Goal: Task Accomplishment & Management: Use online tool/utility

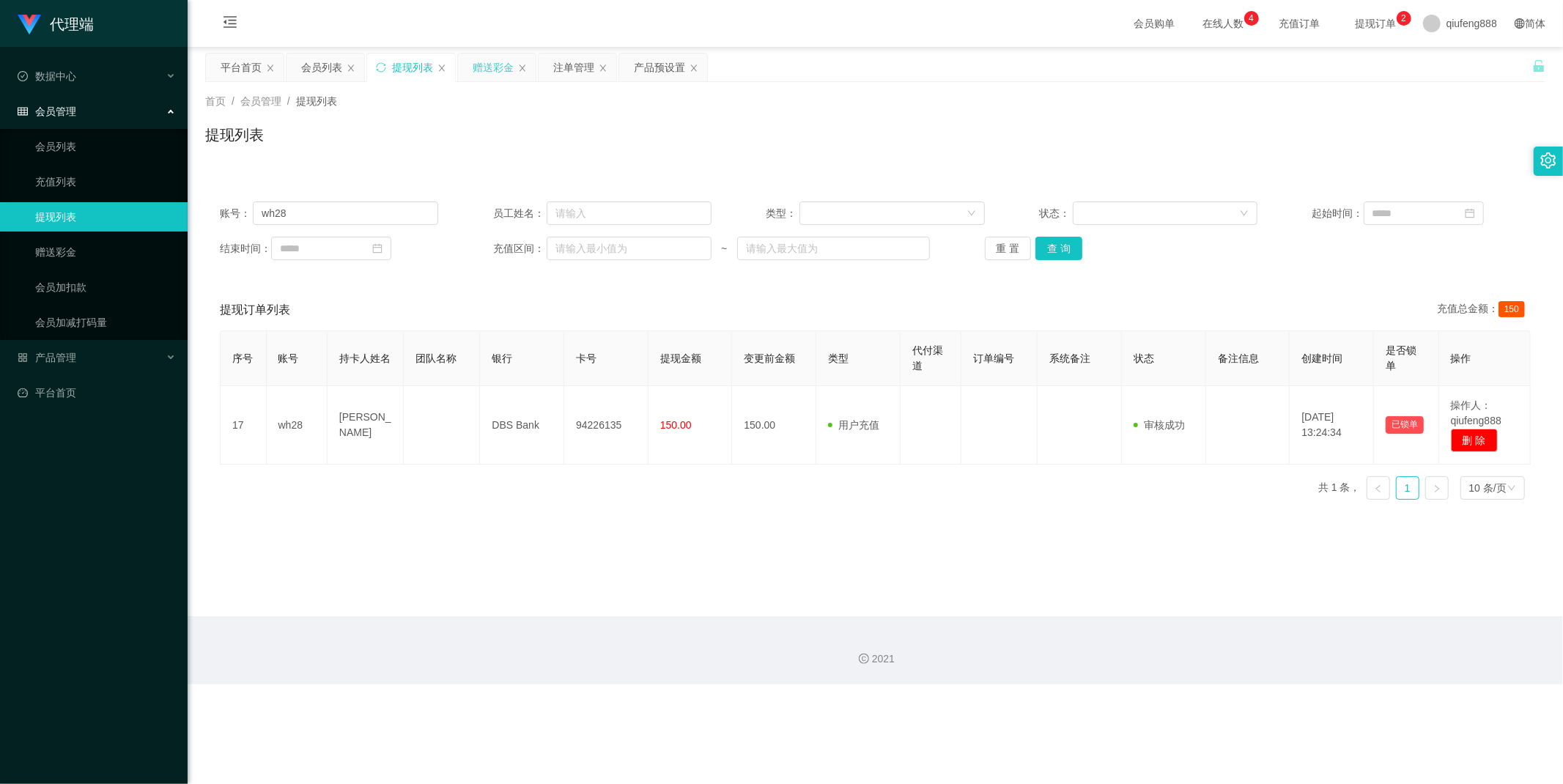
drag, startPoint x: 479, startPoint y: 66, endPoint x: 481, endPoint y: 75, distance: 9.2
click at [481, 66] on div "赠送彩金" at bounding box center [493, 67] width 41 height 27
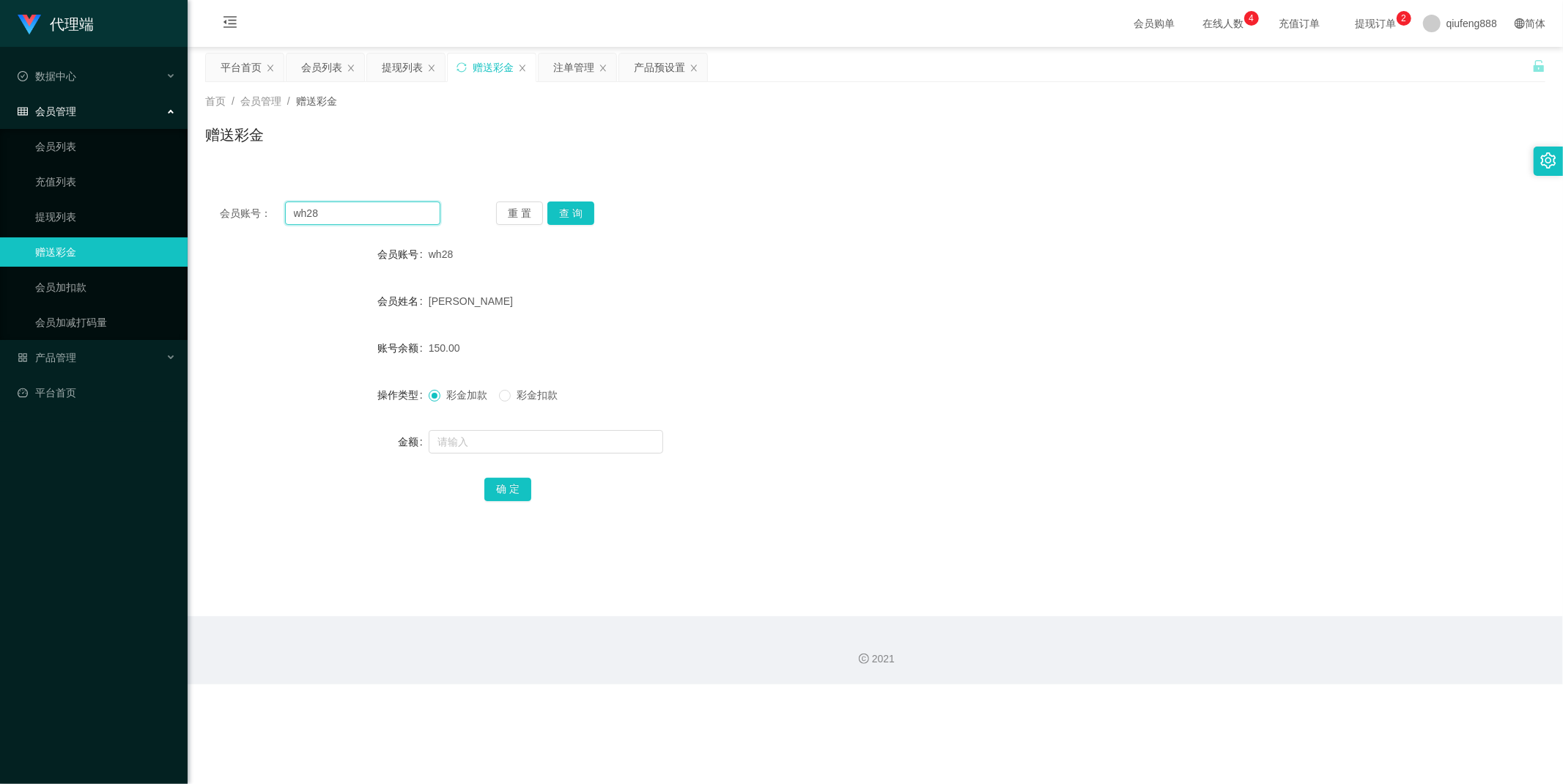
click at [366, 208] on input "wh28" at bounding box center [362, 213] width 156 height 24
paste input "Mei0913"
type input "Mei0913"
click at [573, 213] on button "查 询" at bounding box center [570, 213] width 47 height 24
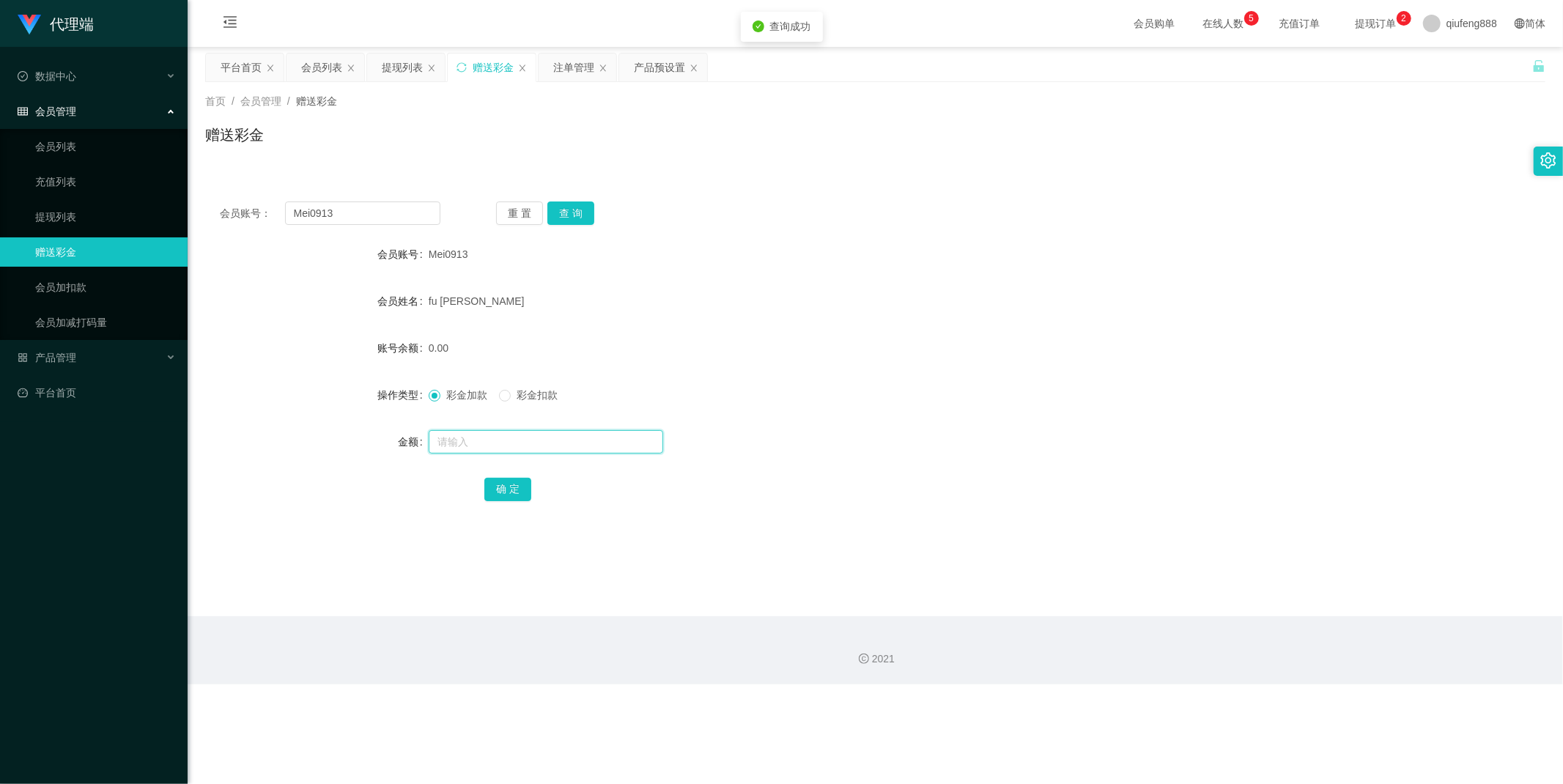
click at [484, 447] on input "text" at bounding box center [545, 442] width 234 height 24
type input "55"
click at [507, 485] on button "确 定" at bounding box center [507, 489] width 47 height 24
click at [361, 212] on input "Mei0913" at bounding box center [362, 213] width 156 height 24
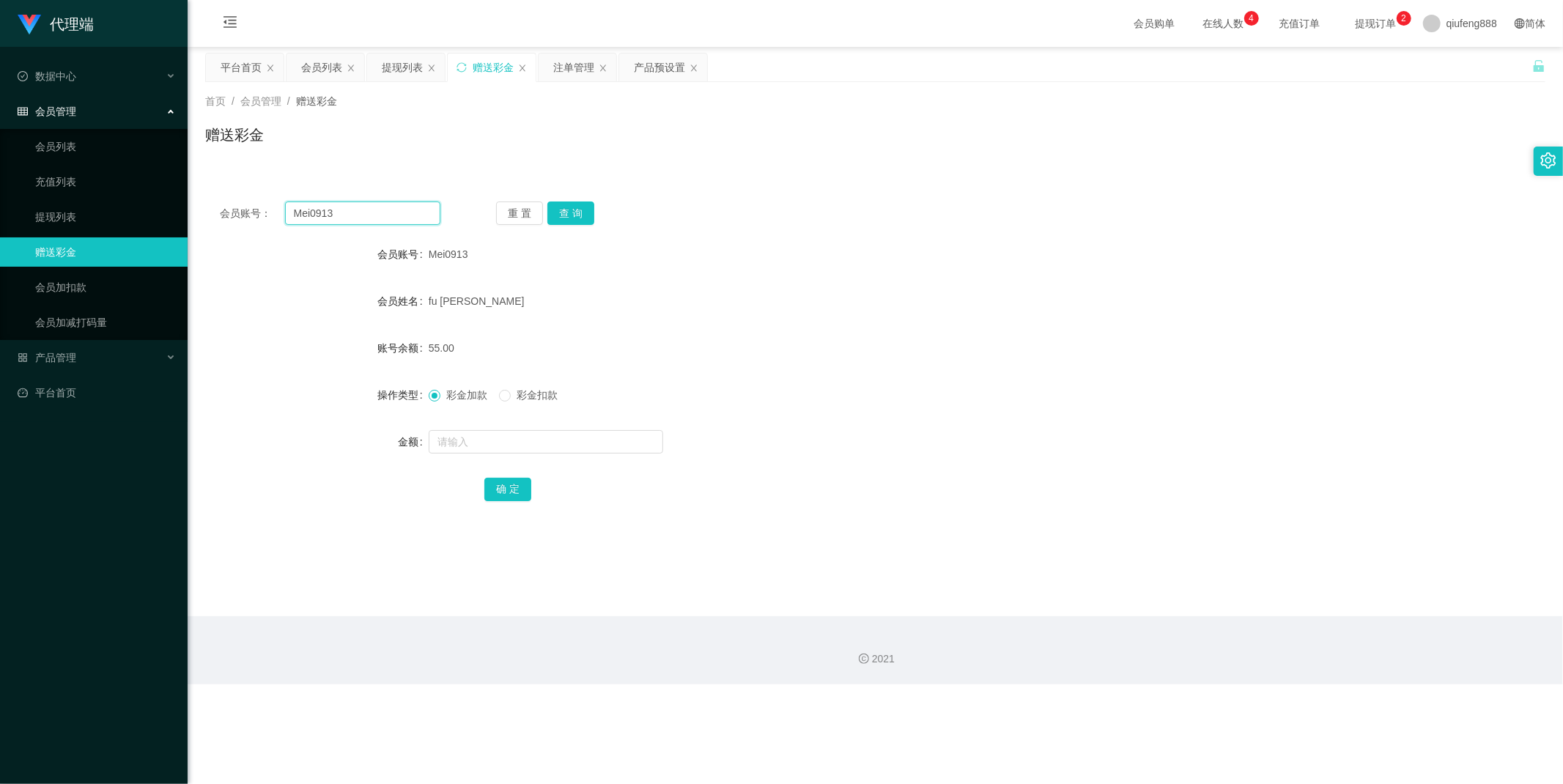
paste input "wh28"
type input "wh28"
click at [579, 212] on button "查 询" at bounding box center [570, 213] width 47 height 24
click at [494, 435] on input "text" at bounding box center [545, 442] width 234 height 24
type input "60"
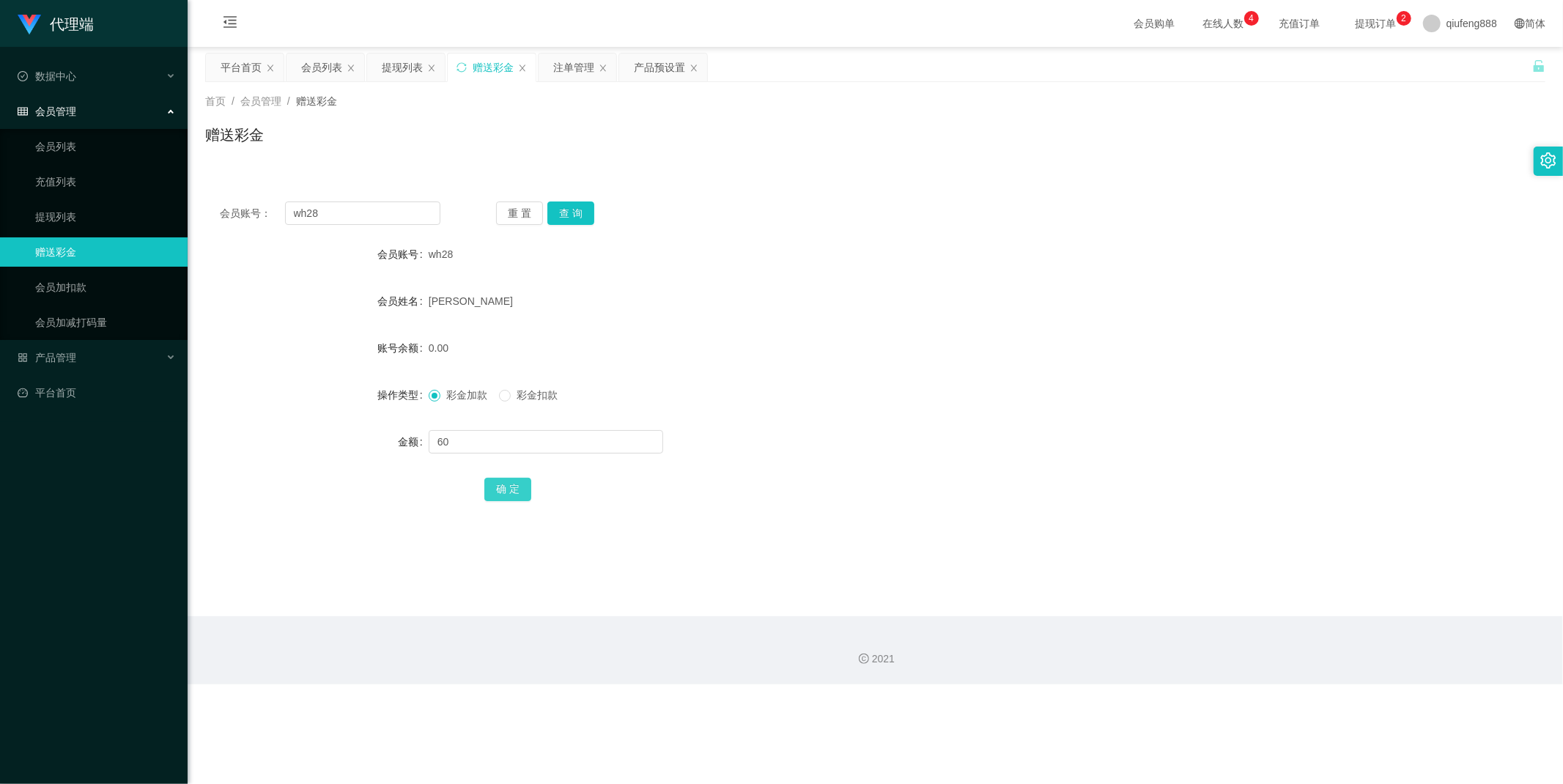
drag, startPoint x: 517, startPoint y: 491, endPoint x: 538, endPoint y: 474, distance: 27.0
click at [517, 489] on button "确 定" at bounding box center [507, 489] width 47 height 24
click at [105, 363] on div "产品管理" at bounding box center [94, 357] width 187 height 29
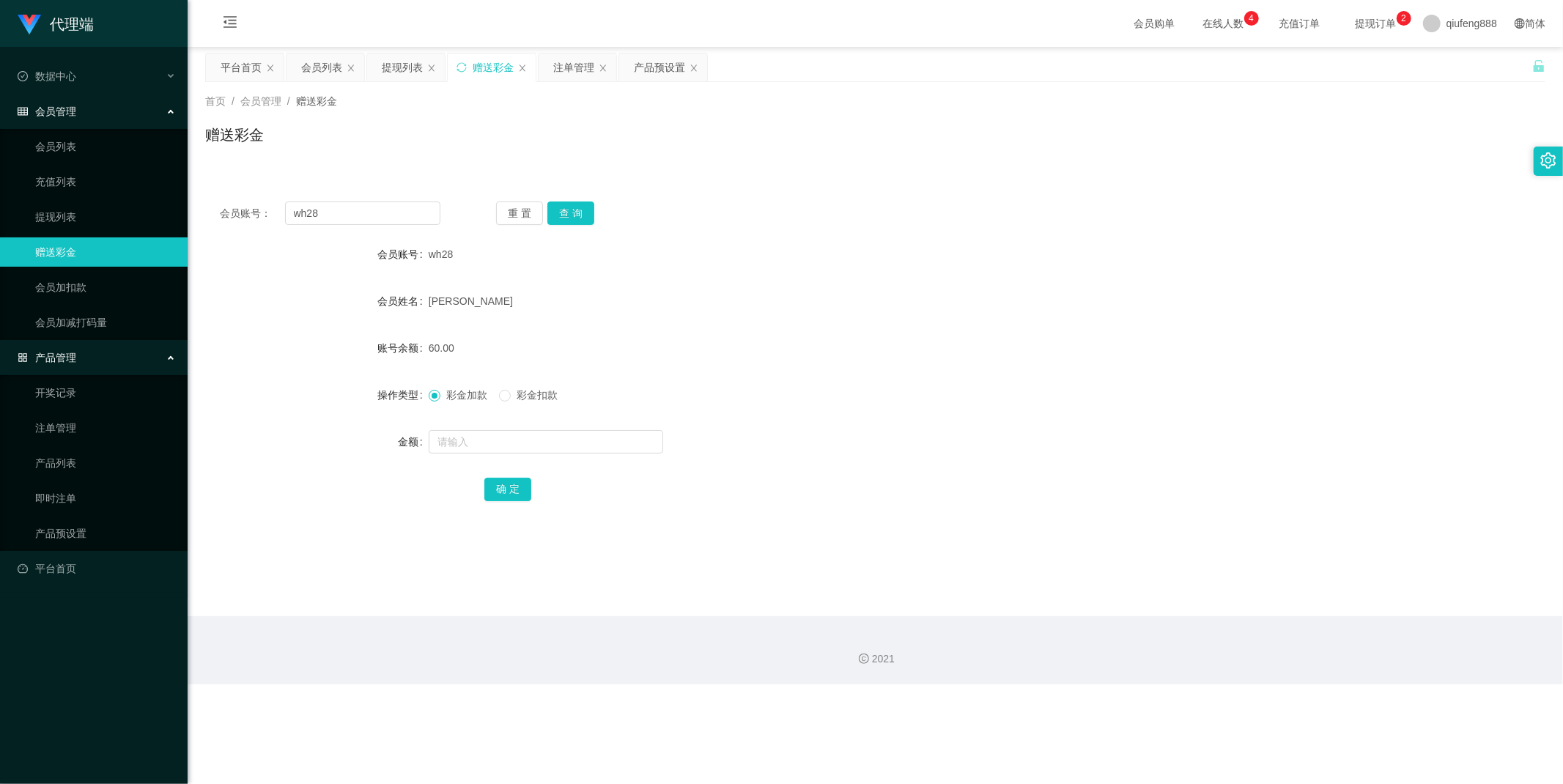
click at [105, 113] on div "会员管理" at bounding box center [94, 110] width 187 height 29
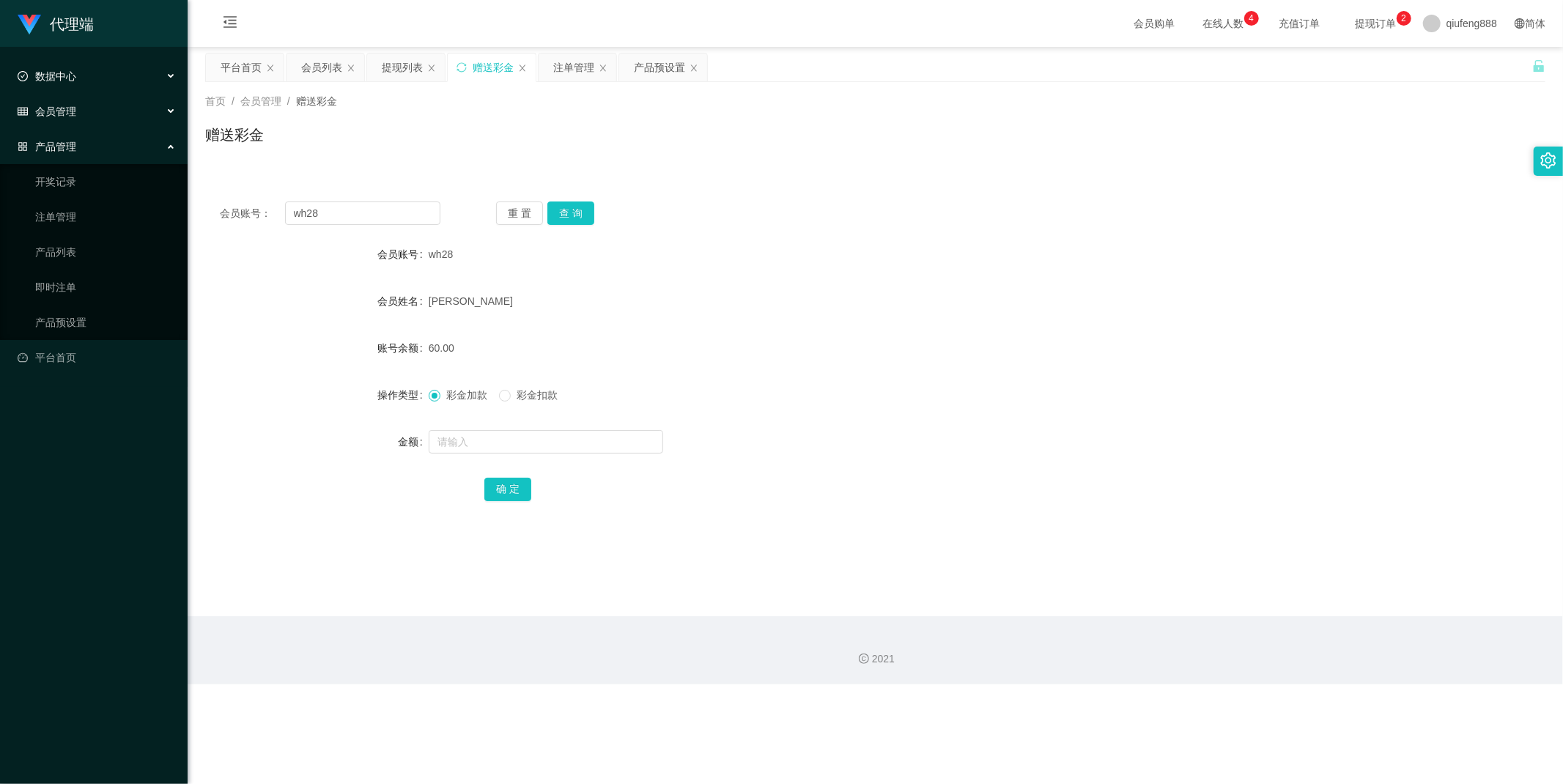
click at [111, 77] on div "数据中心" at bounding box center [94, 76] width 187 height 29
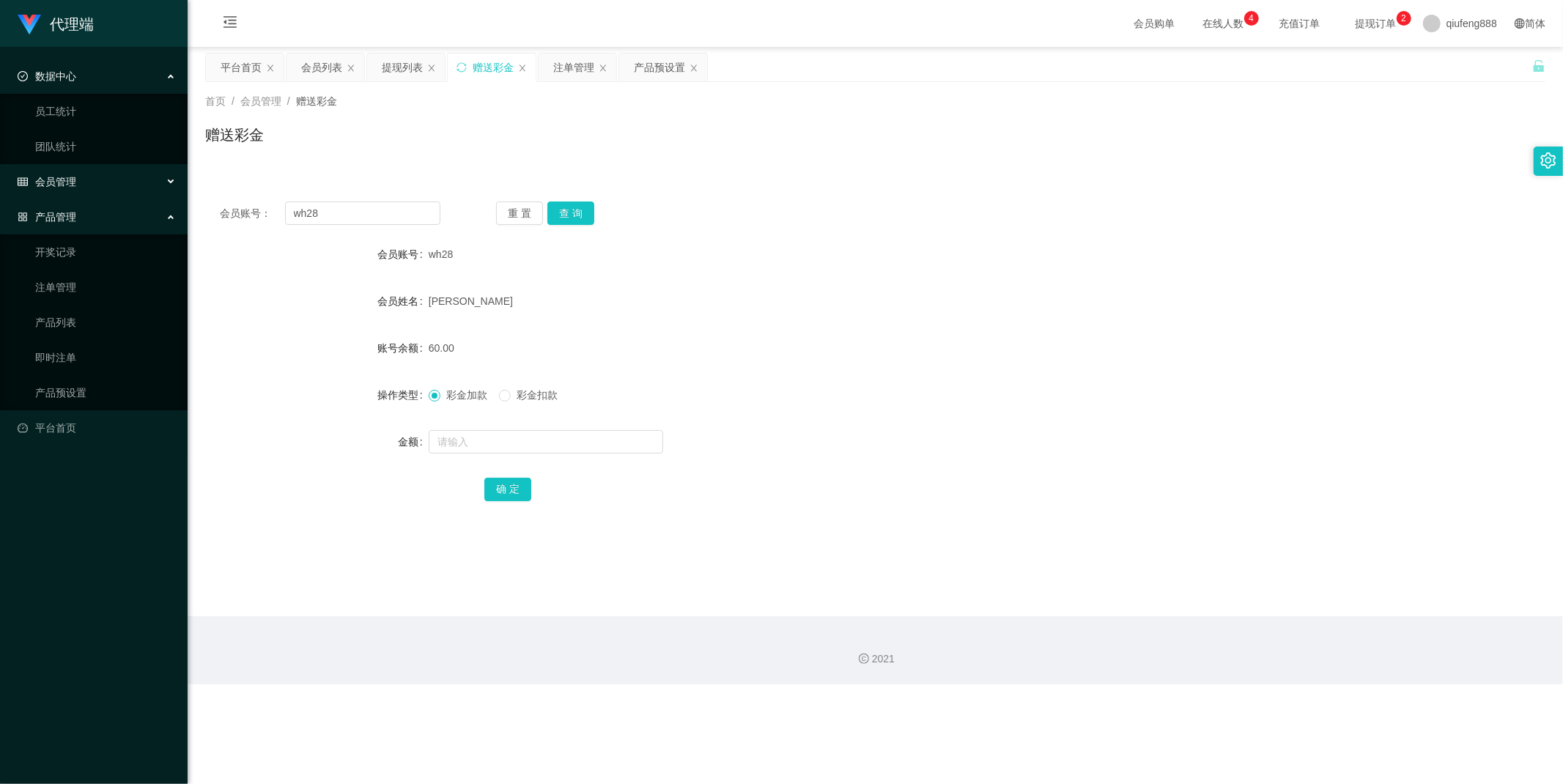
click at [111, 77] on div "数据中心" at bounding box center [94, 76] width 187 height 29
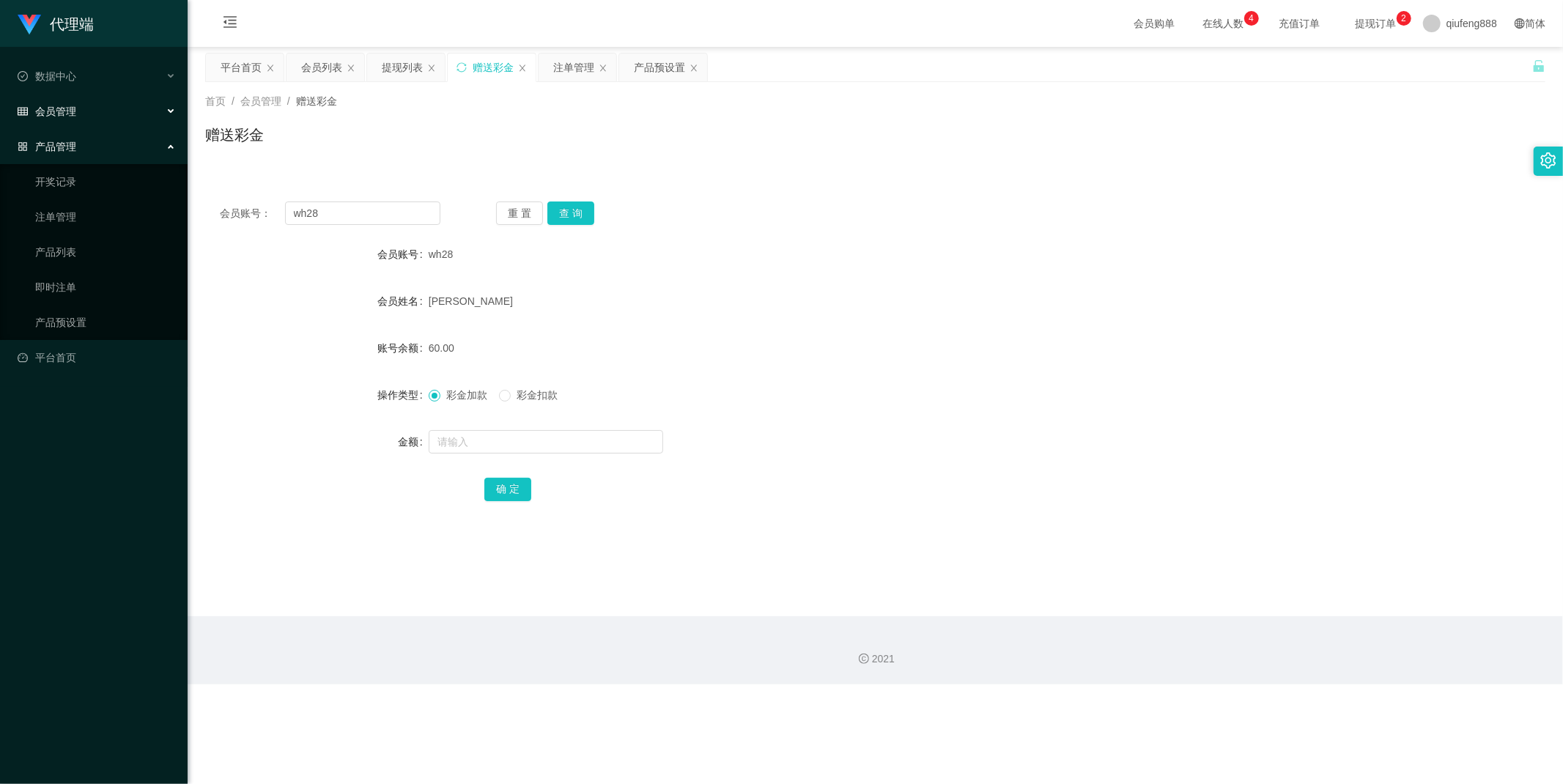
click at [105, 108] on div "会员管理" at bounding box center [94, 110] width 187 height 29
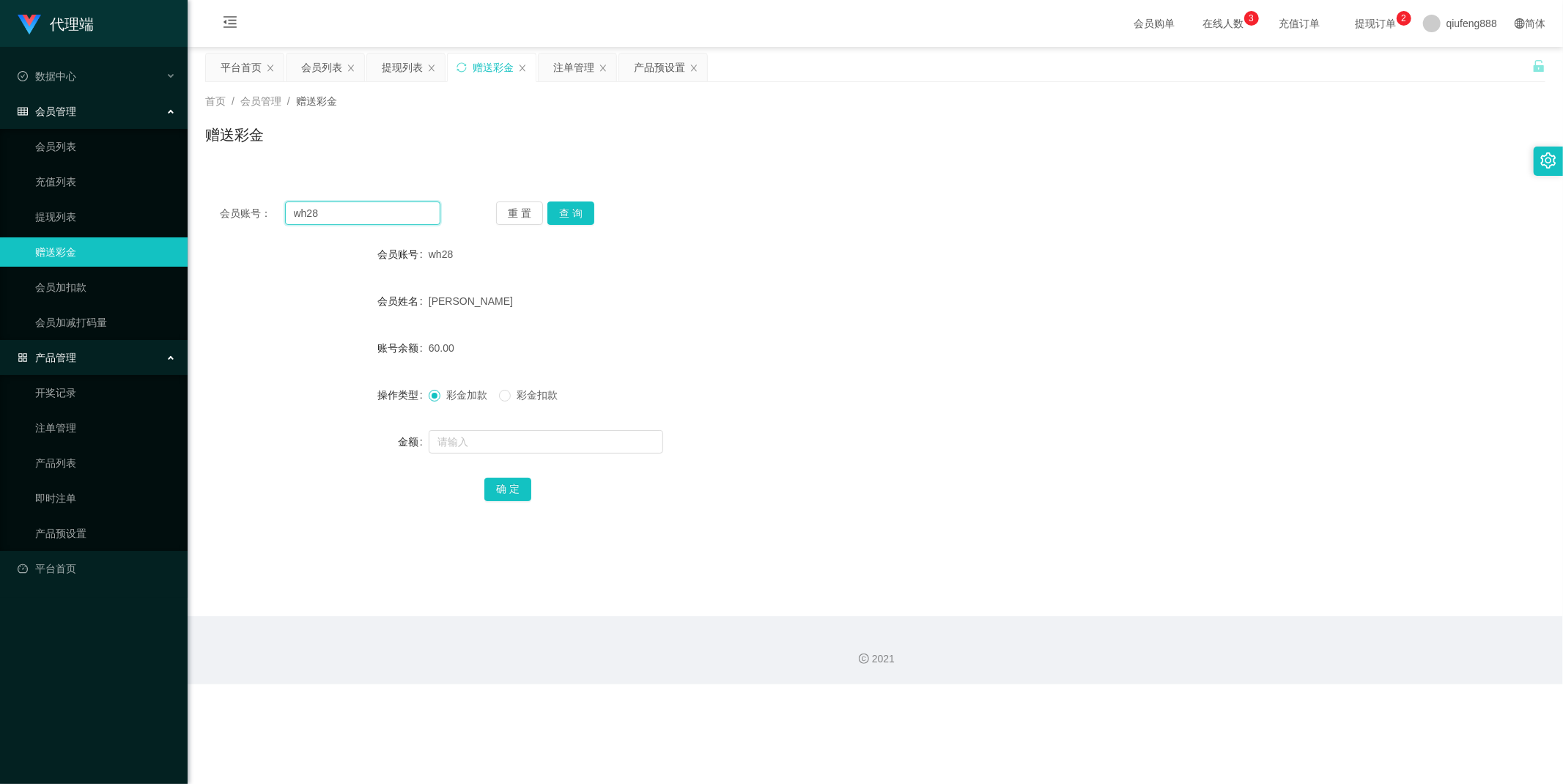
click at [384, 217] on input "wh28" at bounding box center [362, 213] width 156 height 24
paste input "Zane123"
type input "Zane123"
click at [567, 212] on button "查 询" at bounding box center [570, 213] width 47 height 24
